Goal: Check status: Check status

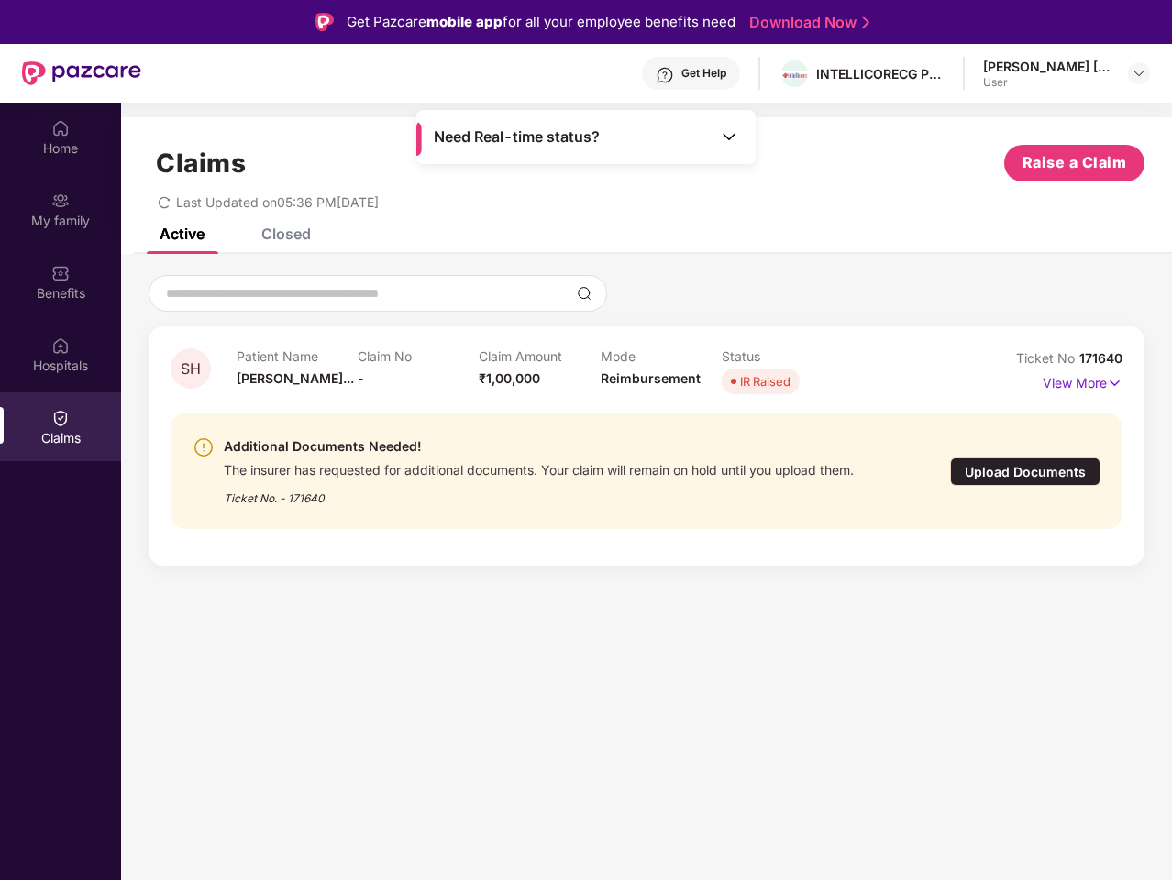
click at [586, 440] on div "Additional Documents Needed!" at bounding box center [539, 447] width 630 height 22
click at [690, 73] on div "Get Help" at bounding box center [703, 73] width 45 height 15
click at [1139, 73] on img at bounding box center [1138, 73] width 15 height 15
click at [61, 137] on img at bounding box center [60, 128] width 18 height 18
click at [756, 163] on div "Need Real-time status?" at bounding box center [585, 137] width 339 height 54
